Goal: Task Accomplishment & Management: Use online tool/utility

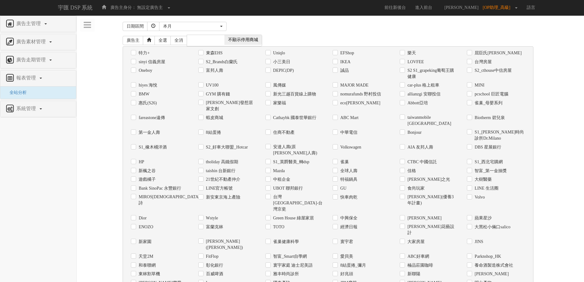
click at [285, 51] on label "Uniqlo" at bounding box center [277, 53] width 13 height 6
click at [269, 51] on input "Uniqlo" at bounding box center [267, 53] width 4 height 4
checkbox input "true"
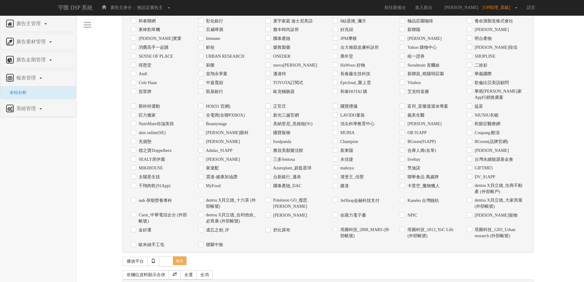
click at [140, 281] on label "日期" at bounding box center [142, 286] width 10 height 6
click at [135, 281] on input "日期" at bounding box center [133, 286] width 4 height 4
checkbox input "true"
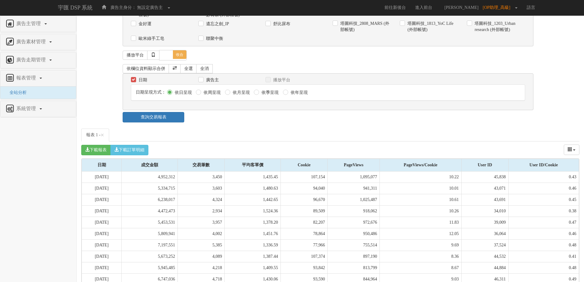
scroll to position [536, 0]
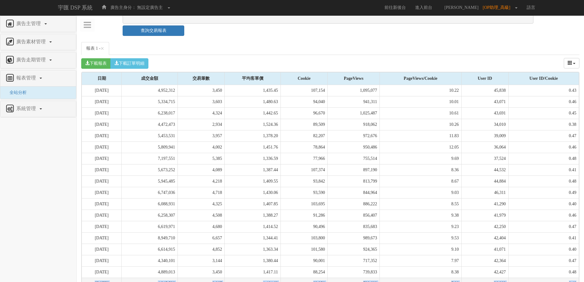
drag, startPoint x: 88, startPoint y: 244, endPoint x: 575, endPoint y: 247, distance: 487.1
click at [575, 277] on tr "2025-08-18 4,345,529 2,967 1,464.62 92,250 728,692 7.90 36,982 0.40" at bounding box center [330, 282] width 497 height 11
copy tr "2025-08-18 4,345,529 2,967 1,464.62 92,250 728,692 7.90 36,982 0.40"
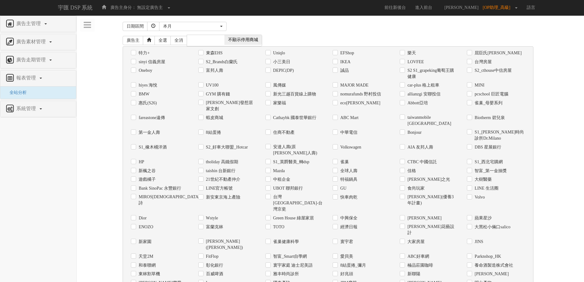
click at [57, 200] on nav "廣告主管理 新增廣告主 廣告素材管理 廣告素材 素材預約變更 自訂貨架商品 廣告走期管理 報表管理 全站分析 系統管理 廣告驗證設定" at bounding box center [38, 149] width 77 height 266
click at [281, 51] on label "Uniqlo" at bounding box center [277, 53] width 13 height 6
click at [269, 51] on input "Uniqlo" at bounding box center [267, 53] width 4 height 4
checkbox input "true"
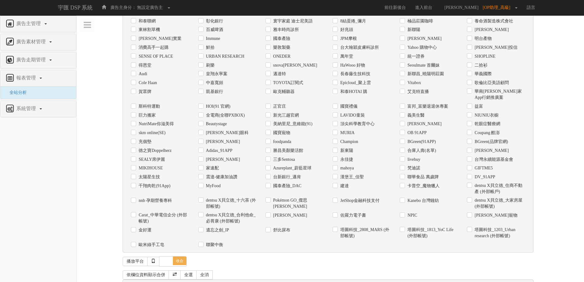
click at [133, 281] on input "日期" at bounding box center [133, 286] width 4 height 4
checkbox input "true"
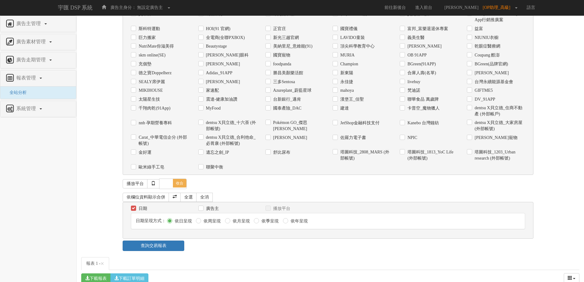
scroll to position [416, 0]
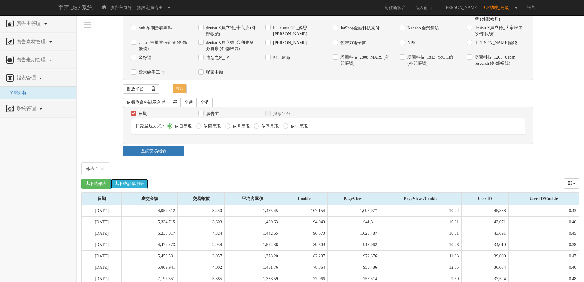
click at [136, 178] on button "下載訂單明細" at bounding box center [129, 183] width 38 height 10
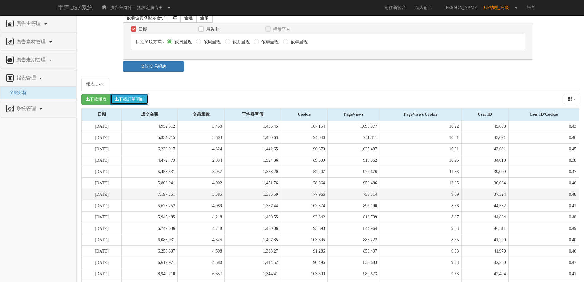
scroll to position [444, 0]
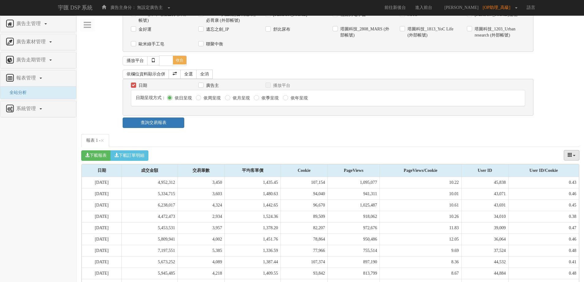
click at [571, 152] on icon "columns" at bounding box center [569, 154] width 4 height 4
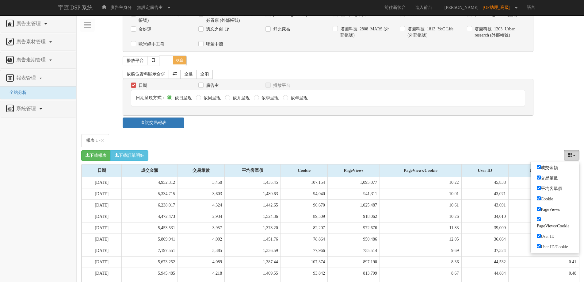
click at [571, 152] on icon "columns" at bounding box center [569, 154] width 4 height 4
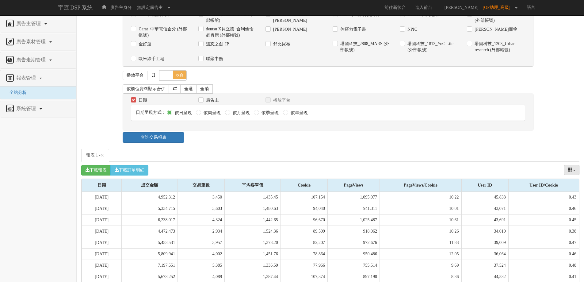
scroll to position [536, 0]
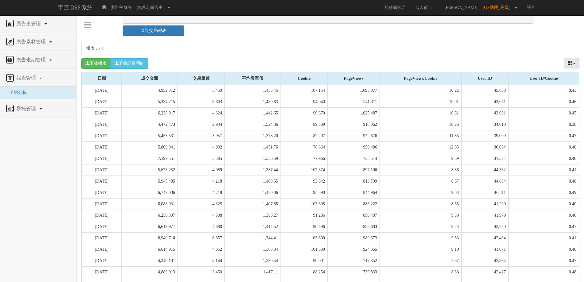
click at [573, 58] on button "columns" at bounding box center [571, 63] width 16 height 10
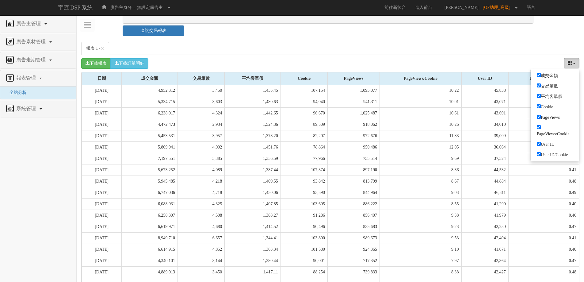
click at [573, 58] on button "columns" at bounding box center [571, 63] width 16 height 10
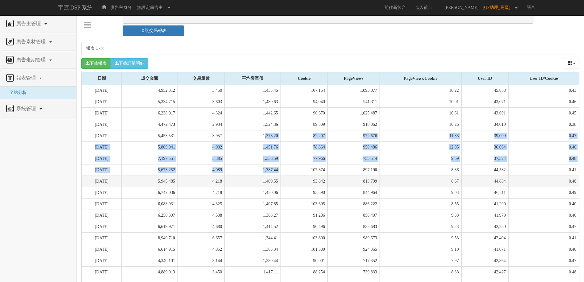
drag, startPoint x: 266, startPoint y: 96, endPoint x: 294, endPoint y: 142, distance: 54.2
click at [293, 142] on tbody "[DATE] 4,952,312 3,450 1,435.45 107,154 1,095,077 10.22 45,838 0.43 [DATE] 5,33…" at bounding box center [330, 198] width 497 height 227
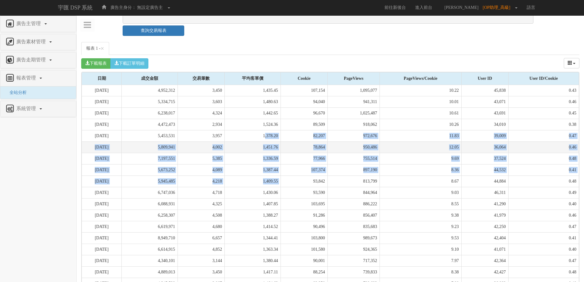
click at [378, 141] on td "950,486" at bounding box center [354, 146] width 52 height 11
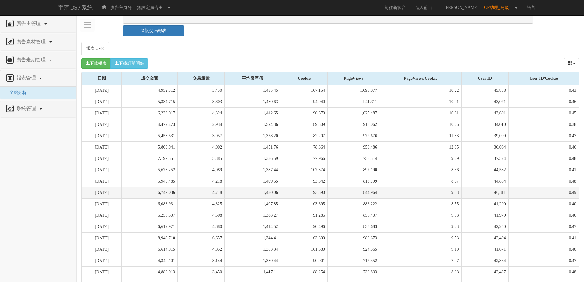
click at [119, 187] on td "[DATE]" at bounding box center [102, 192] width 40 height 11
